Goal: Navigation & Orientation: Find specific page/section

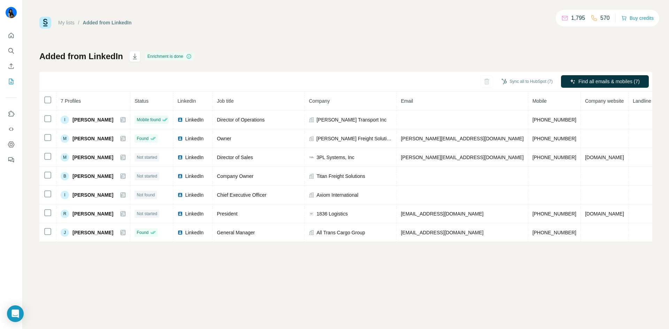
drag, startPoint x: 198, startPoint y: 263, endPoint x: 196, endPoint y: 257, distance: 5.8
click at [198, 263] on div "My lists / Added from LinkedIn 1,795 570 Buy credits Added from LinkedIn Enrich…" at bounding box center [346, 164] width 647 height 329
